Goal: Task Accomplishment & Management: Manage account settings

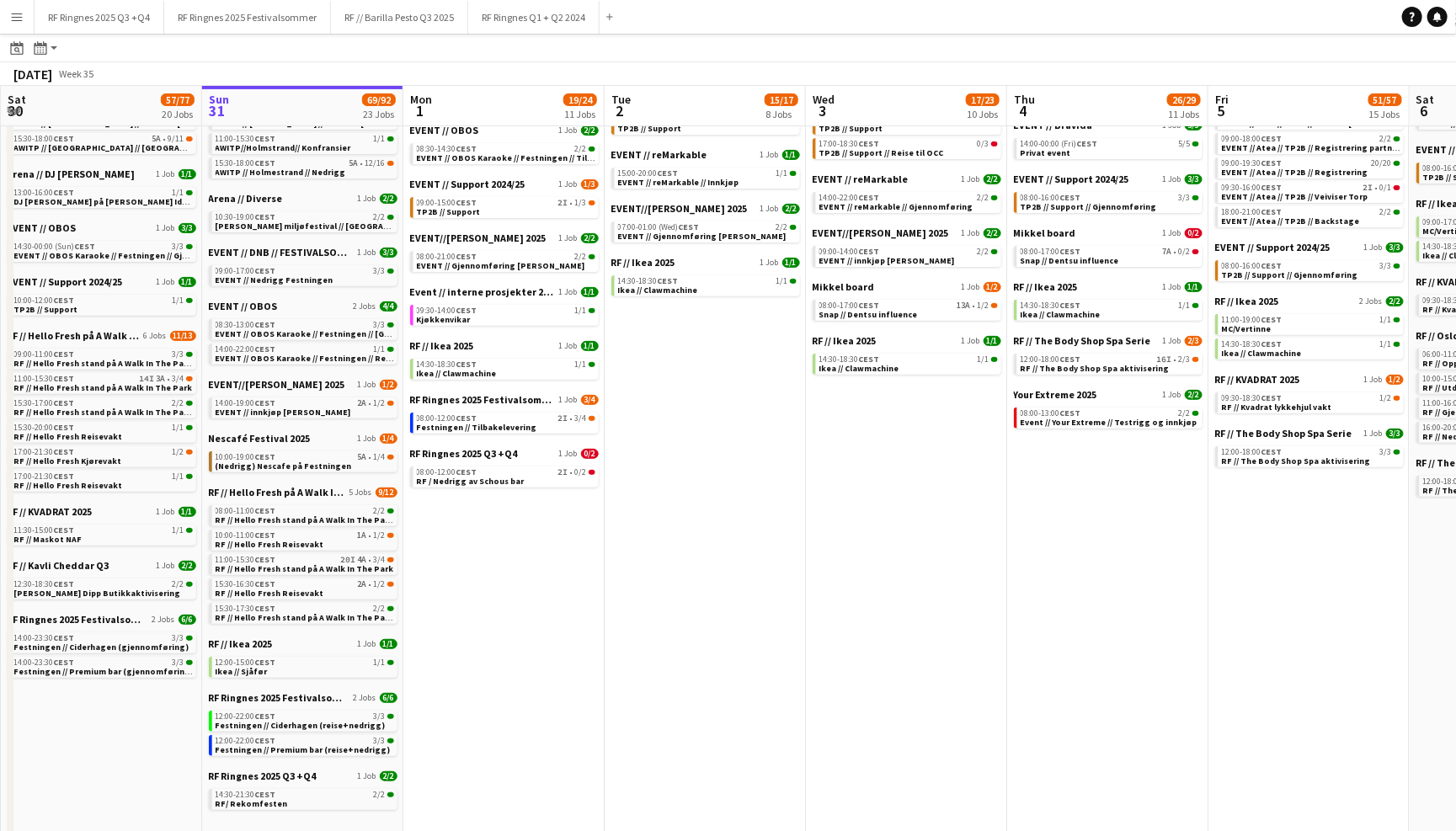
scroll to position [245, 0]
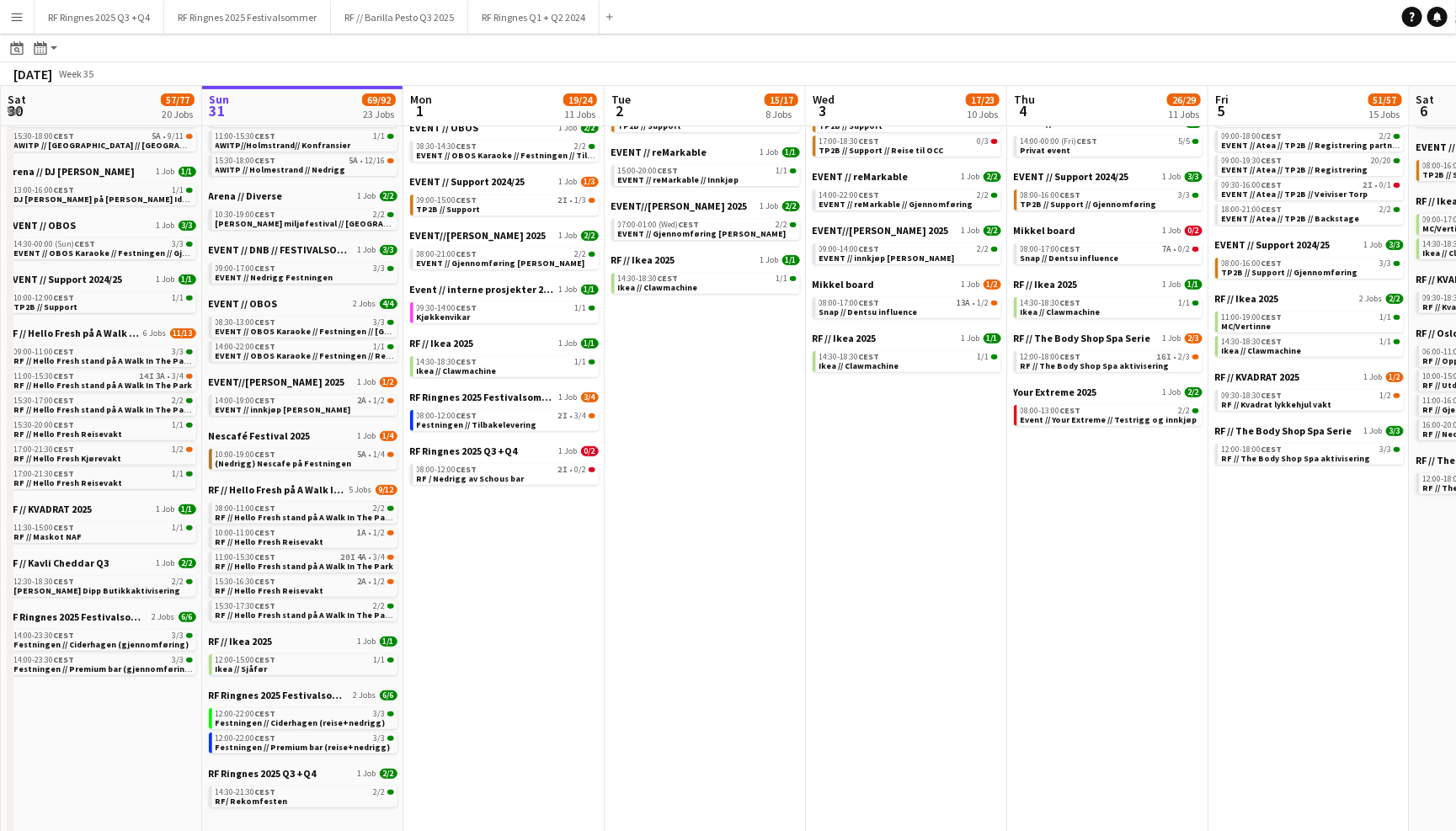
click at [656, 537] on app-date-cell "EVENT - LED - Toro 2 Jobs 2/2 08:00-00:00 (Wed) CEST 1/1 Teknisk rigg TP2B 08:0…" at bounding box center [705, 410] width 202 height 963
click at [552, 410] on link "08:00-12:00 CEST 2I • 3/4 Festningen // Tilbakelevering" at bounding box center [506, 419] width 178 height 20
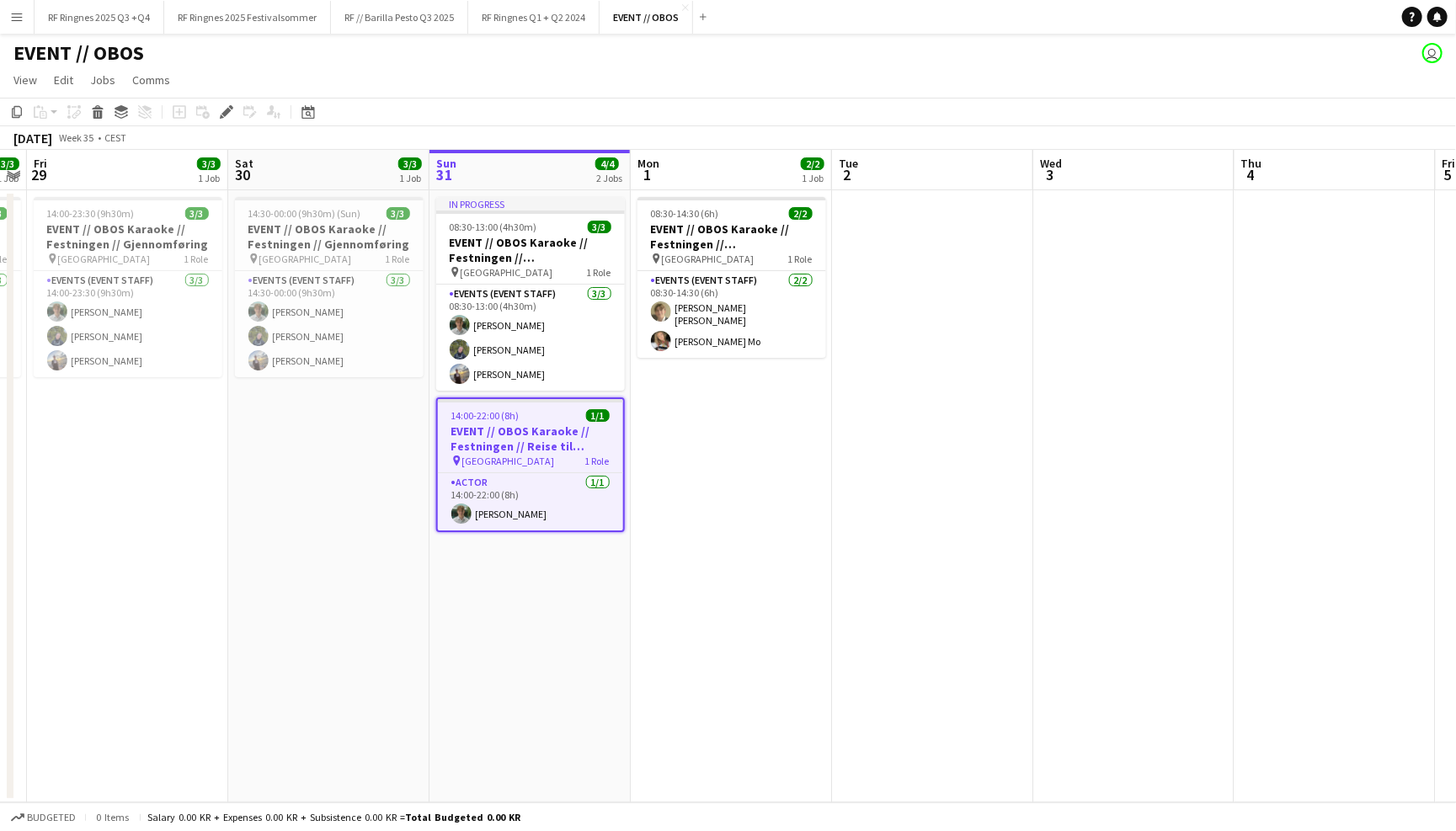
click at [867, 60] on div "EVENT // OBOS user" at bounding box center [728, 50] width 1456 height 32
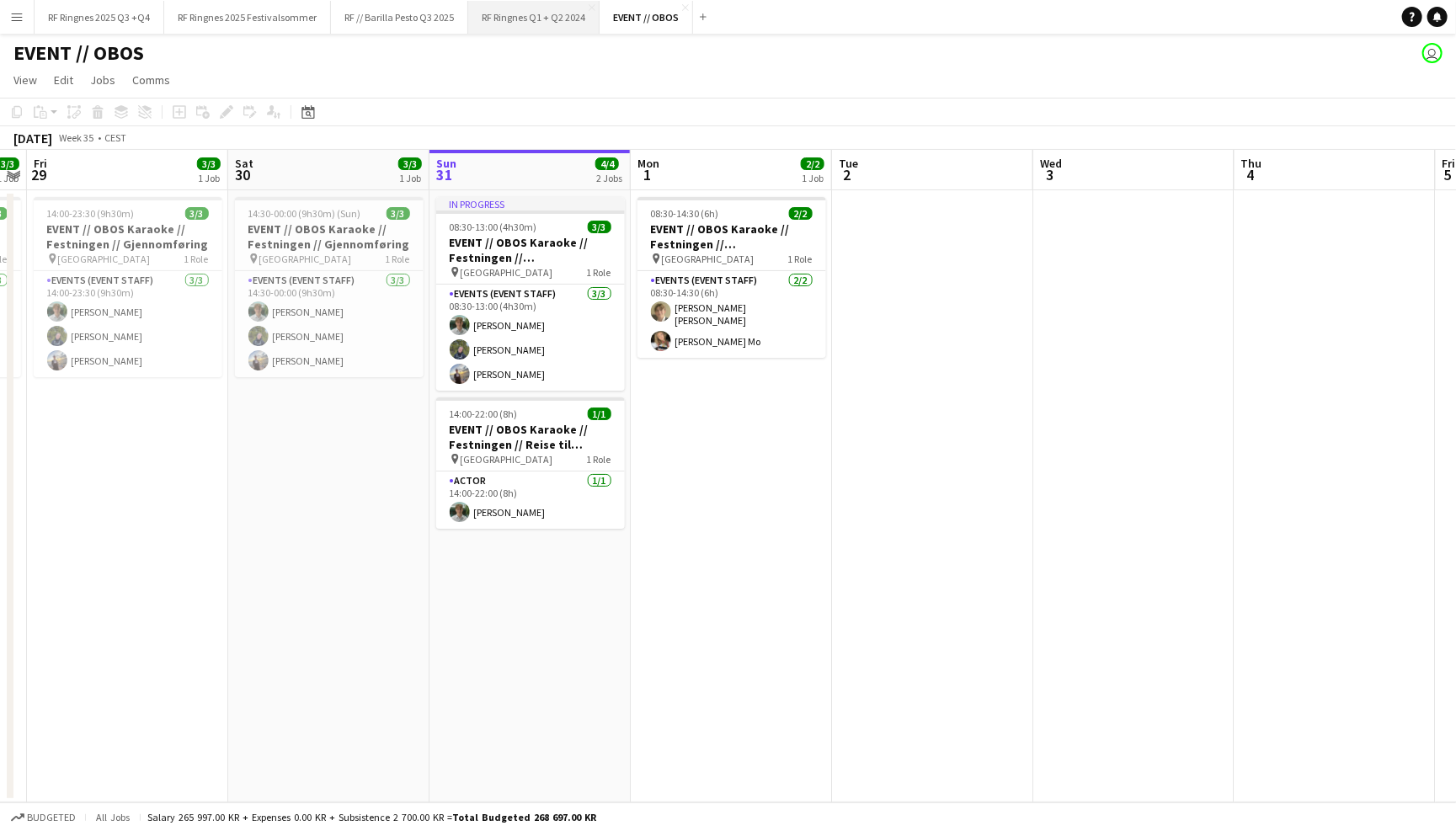
click at [570, 15] on button "RF Ringnes Q1 + Q2 2024 Close" at bounding box center [534, 17] width 131 height 33
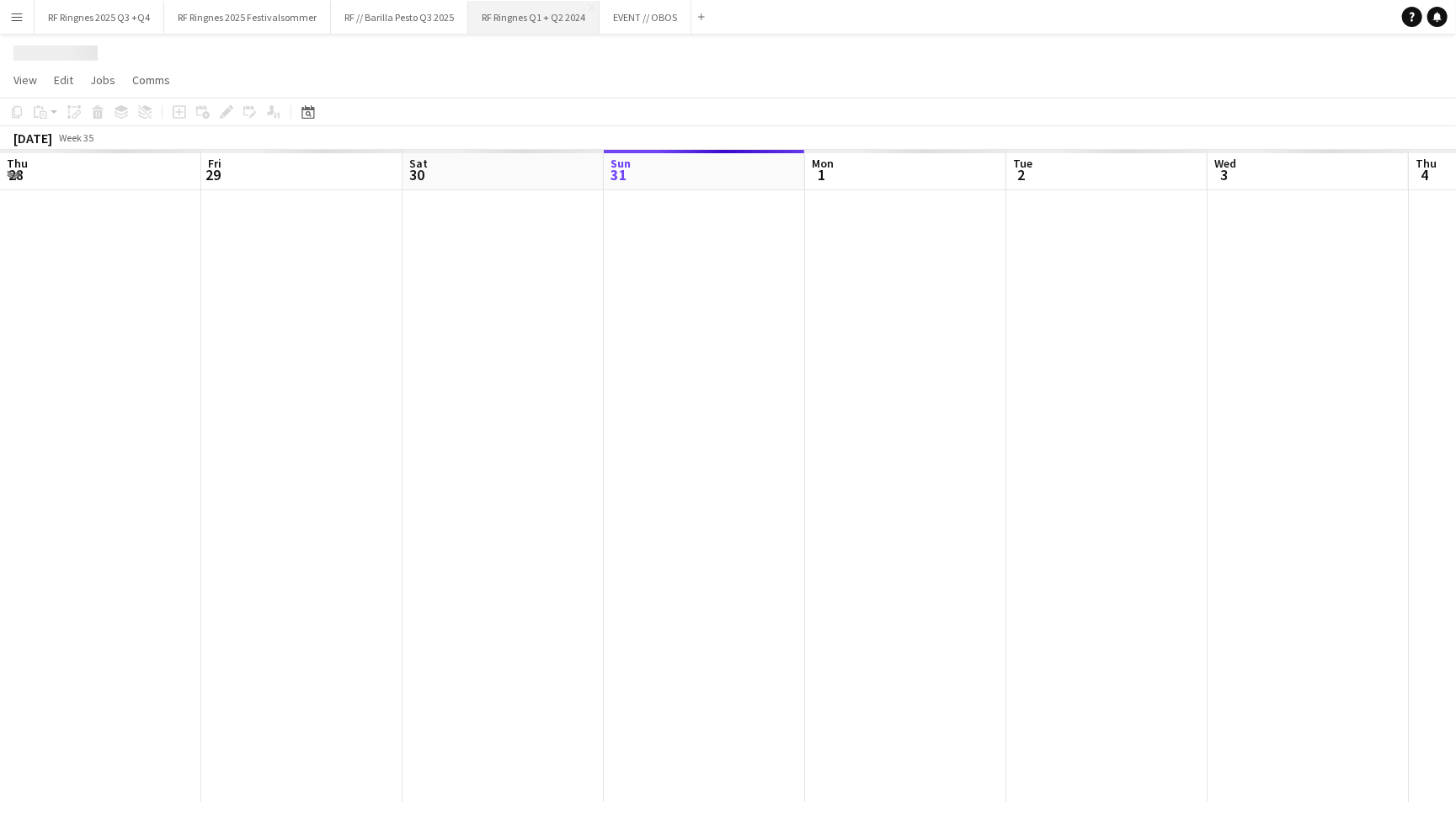
scroll to position [0, 402]
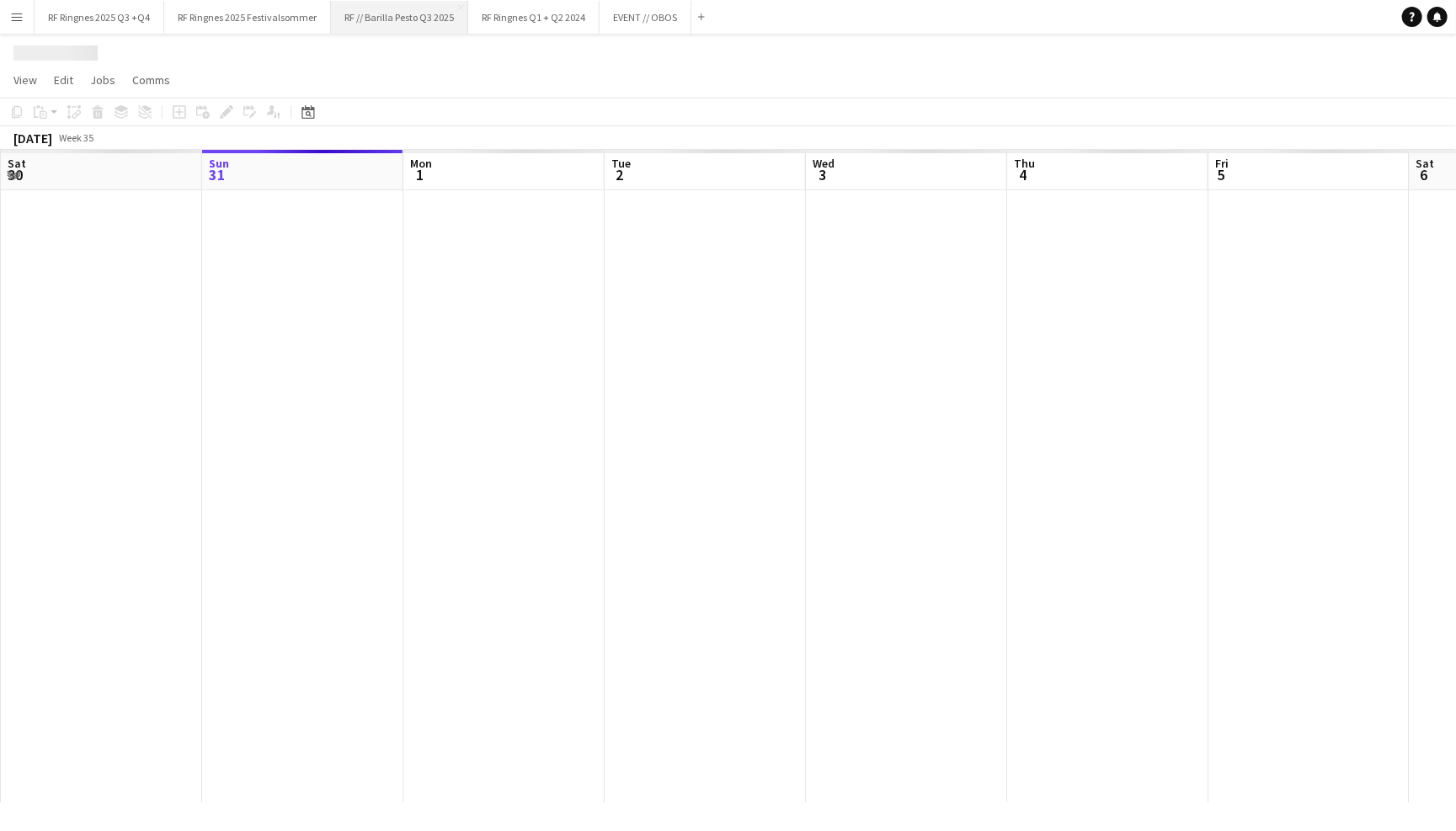
click at [432, 21] on button "RF // Barilla Pesto Q3 2025 Close" at bounding box center [400, 17] width 137 height 33
click at [260, 20] on button "RF Ringnes 2025 Festivalsommer Close" at bounding box center [248, 17] width 167 height 33
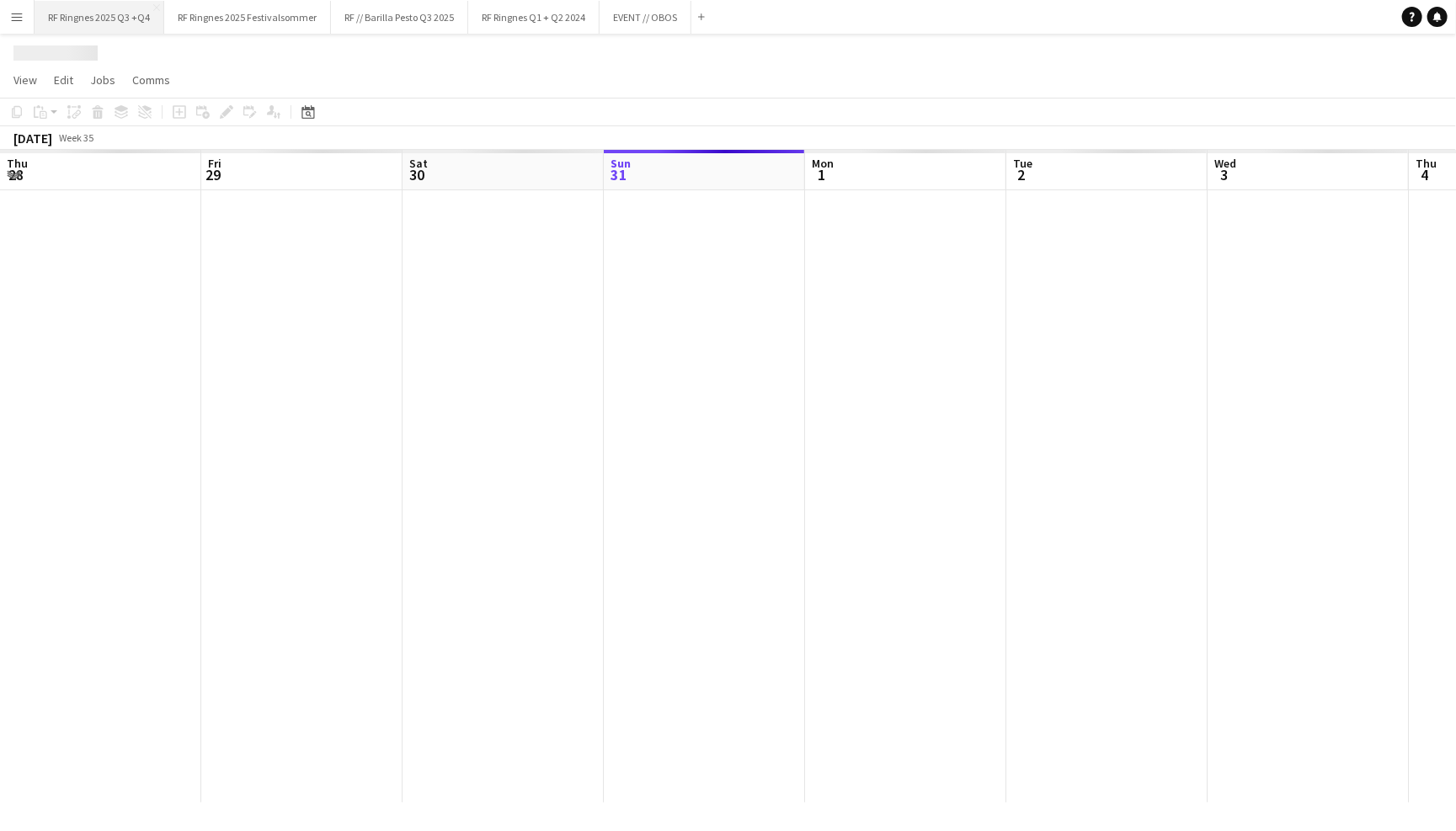
scroll to position [0, 402]
click at [141, 23] on button "RF Ringnes 2025 Q3 +Q4 Close" at bounding box center [99, 17] width 129 height 33
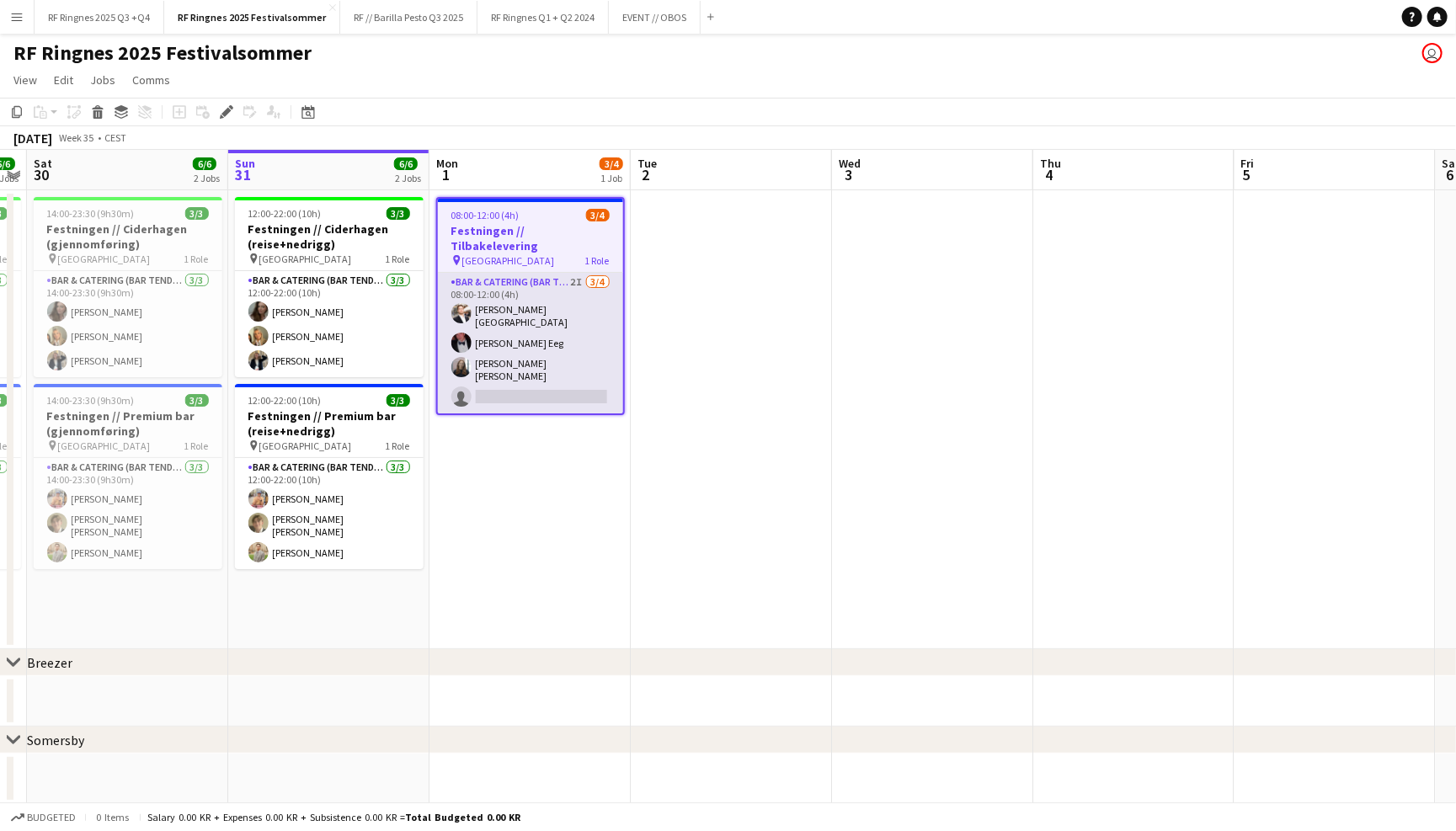
click at [540, 292] on app-card-role "Bar & Catering (Bar Tender) 2I 3/4 08:00-12:00 (4h) Hans Torstein Lærum Birk Ee…" at bounding box center [530, 343] width 185 height 141
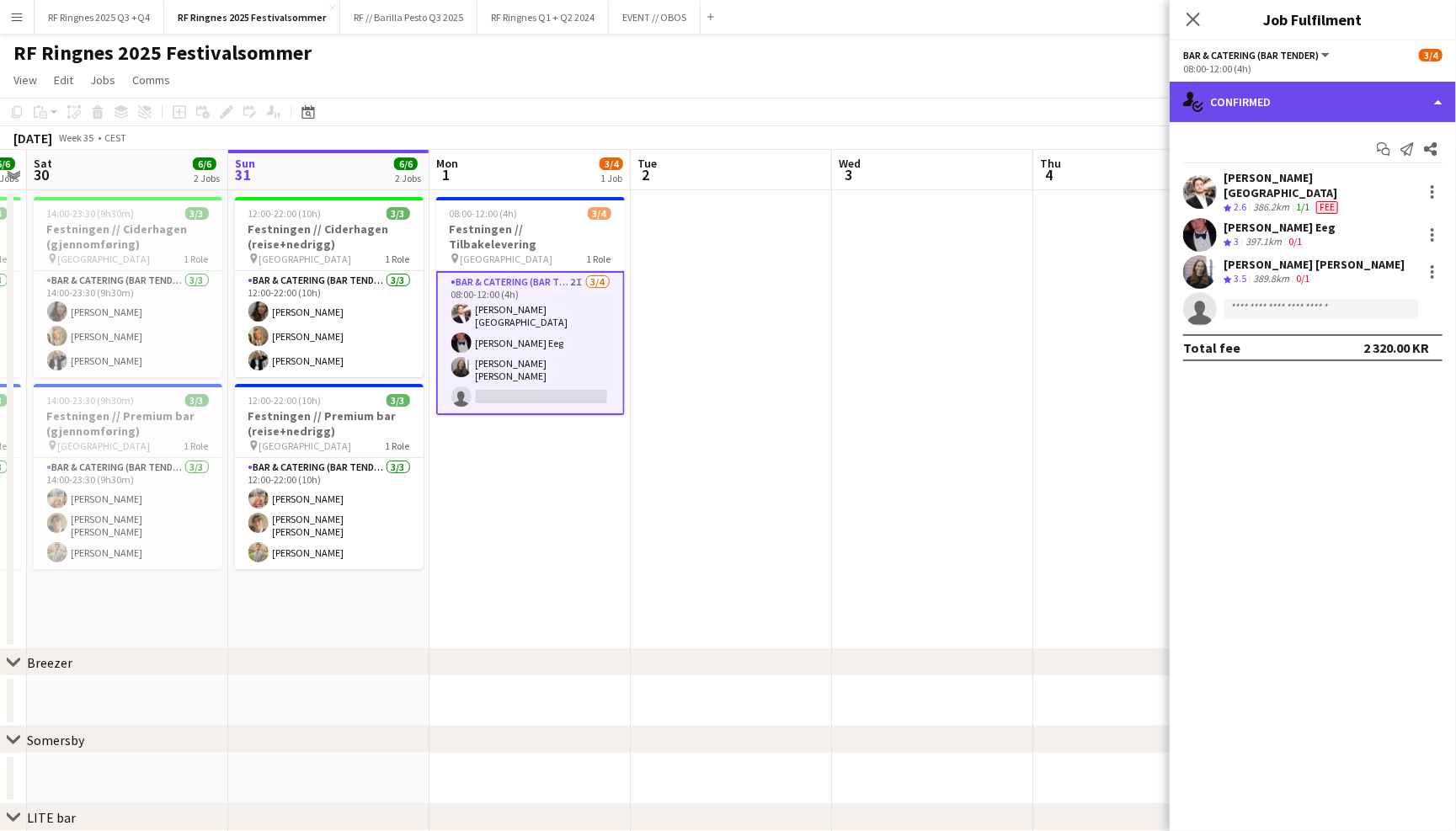
click at [1253, 107] on div "single-neutral-actions-check-2 Confirmed" at bounding box center [1312, 101] width 286 height 40
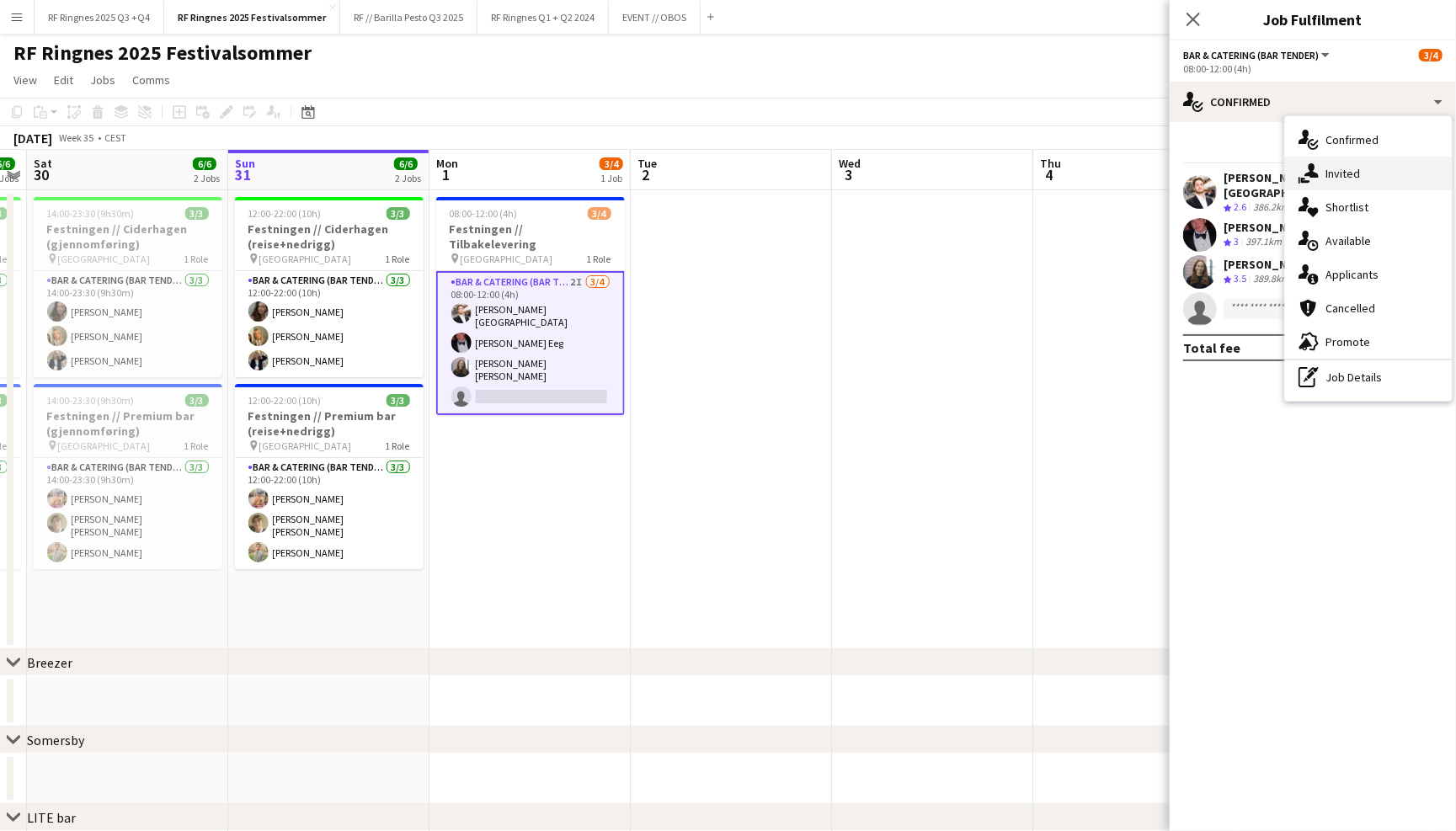
click at [1326, 176] on div "single-neutral-actions-share-1 Invited" at bounding box center [1369, 174] width 167 height 34
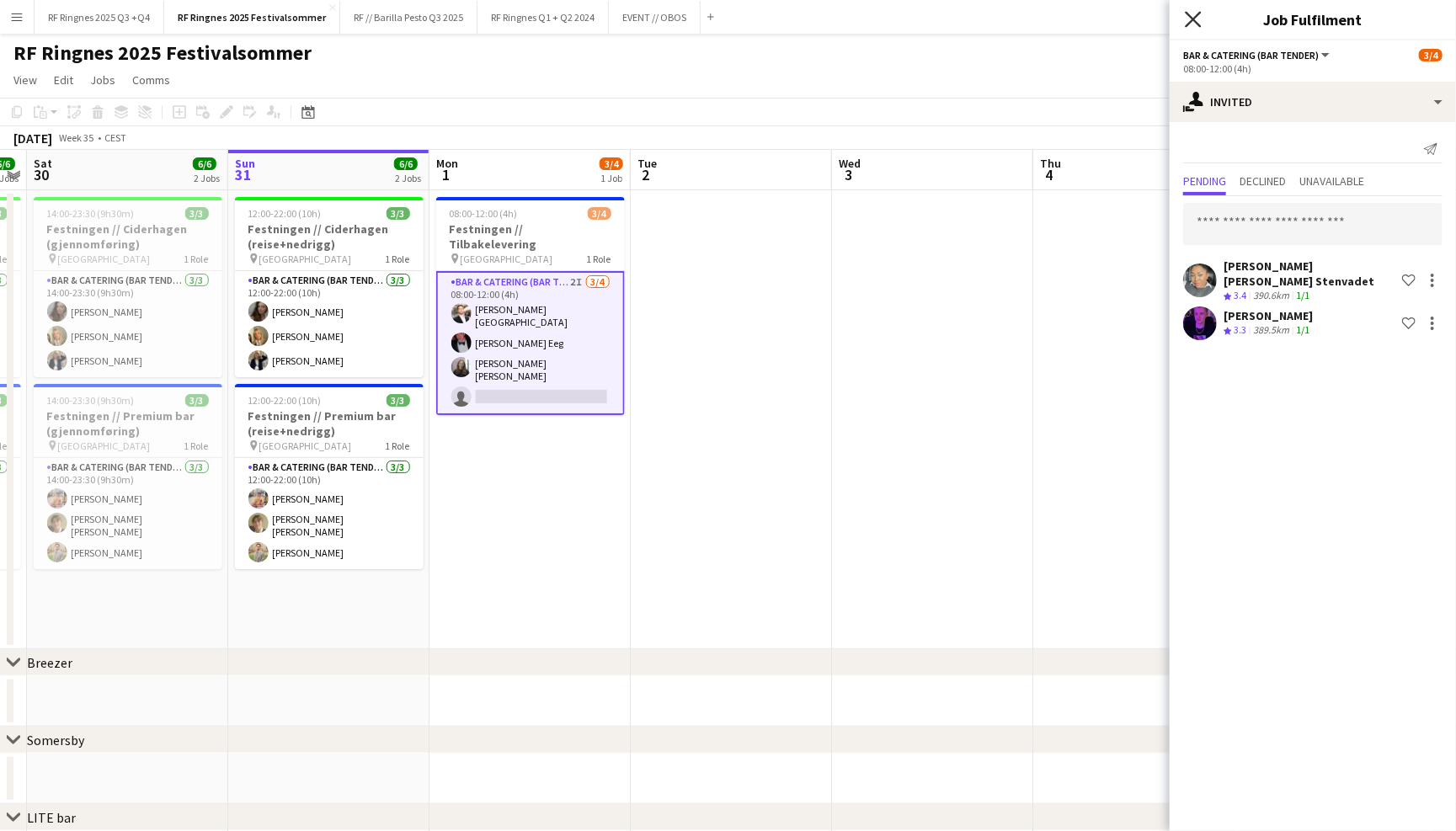
click at [1191, 19] on icon "Close pop-in" at bounding box center [1192, 19] width 16 height 16
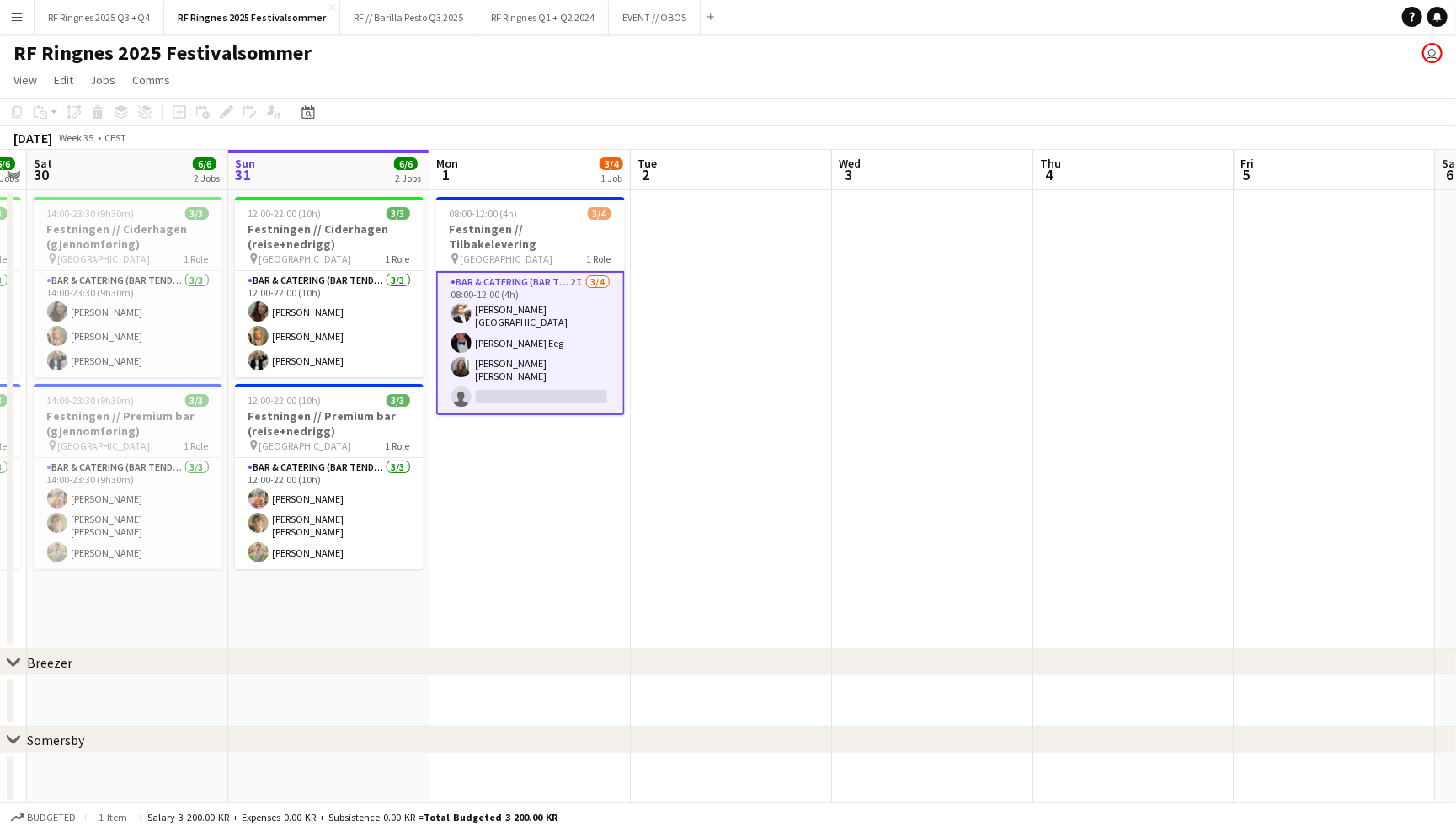
click at [1143, 53] on div "RF Ringnes 2025 Festivalsommer user" at bounding box center [728, 50] width 1456 height 32
